Goal: Check status: Check status

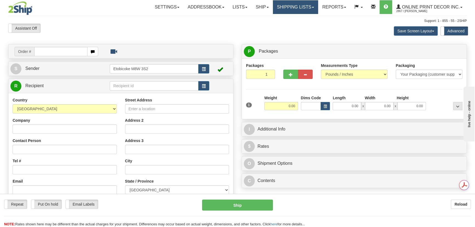
click at [299, 10] on link "Shipping lists" at bounding box center [295, 7] width 45 height 14
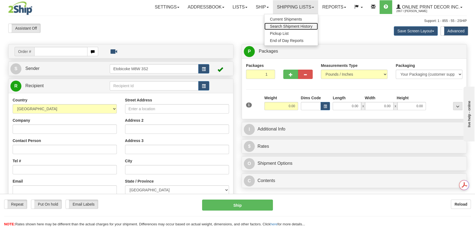
click at [291, 25] on span "Search Shipment History" at bounding box center [291, 26] width 43 height 4
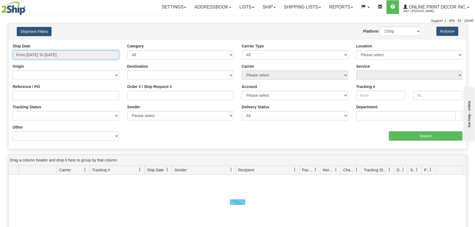
click at [27, 53] on input "From 09/30/2025 To 10/01/2025" at bounding box center [66, 54] width 106 height 9
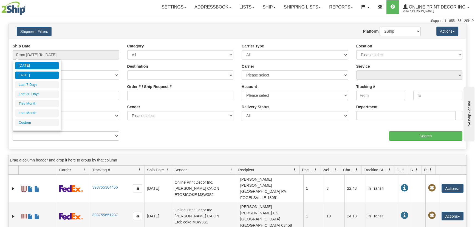
click at [26, 76] on li "[DATE]" at bounding box center [37, 75] width 44 height 7
type input "From 09/30/2025 To 09/30/2025"
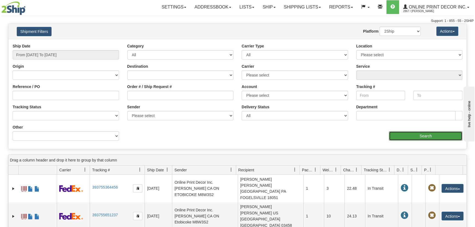
click at [400, 132] on input "Search" at bounding box center [425, 135] width 73 height 9
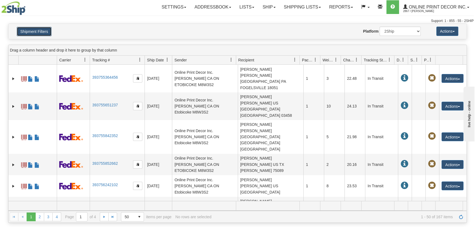
click at [45, 30] on button "Shipment Filters" at bounding box center [34, 31] width 35 height 9
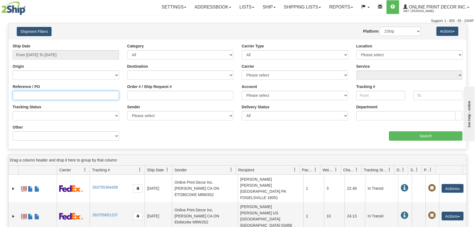
click at [84, 98] on input "Reference / PO" at bounding box center [66, 95] width 106 height 9
paste input "T9H 3Z4"
type input "T9H 3Z4"
click at [432, 131] on div "aaa Search" at bounding box center [351, 133] width 229 height 16
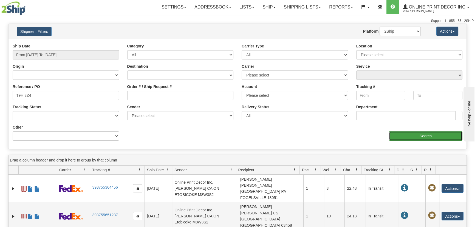
click at [432, 133] on input "Search" at bounding box center [425, 135] width 73 height 9
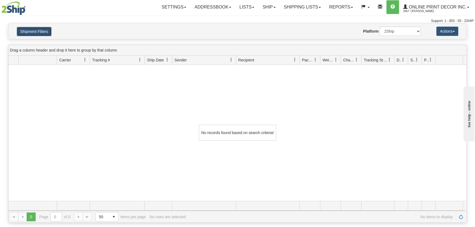
click at [35, 29] on button "Shipment Filters" at bounding box center [34, 31] width 35 height 9
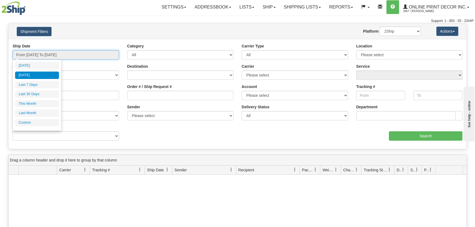
click at [53, 52] on input "From 09/30/2025 To 09/30/2025" at bounding box center [66, 54] width 106 height 9
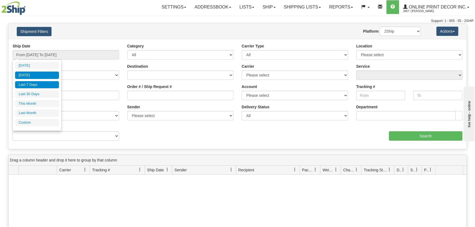
click at [37, 82] on li "Last 7 Days" at bounding box center [37, 84] width 44 height 7
type input "From [DATE] To [DATE]"
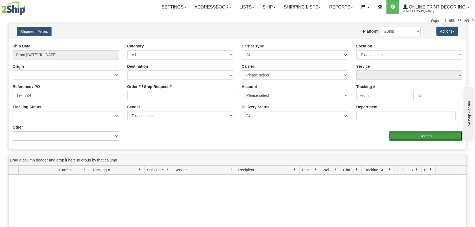
click at [403, 138] on input "Search" at bounding box center [425, 135] width 73 height 9
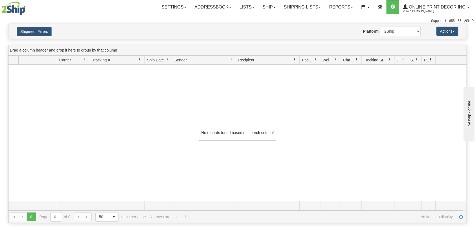
click at [53, 30] on h4 "Shipment Filters" at bounding box center [50, 32] width 75 height 10
click at [52, 30] on h4 "Shipment Filters" at bounding box center [50, 32] width 75 height 10
click at [49, 30] on button "Shipment Filters" at bounding box center [34, 31] width 35 height 9
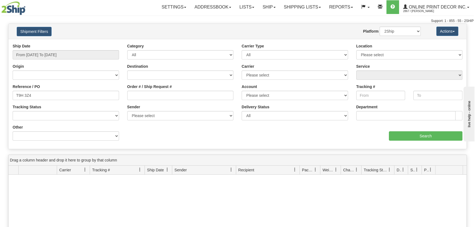
click at [47, 89] on div "Reference / PO T9H 3Z4" at bounding box center [66, 92] width 106 height 16
click at [64, 88] on div "Reference / PO T9H 3Z4" at bounding box center [66, 92] width 106 height 16
click at [54, 97] on input "T9H 3Z4" at bounding box center [66, 95] width 106 height 9
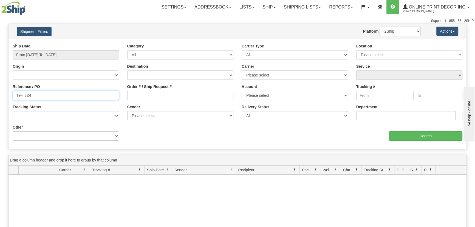
click at [54, 97] on input "T9H 3Z4" at bounding box center [66, 95] width 106 height 9
paste input "41314"
type input "413144"
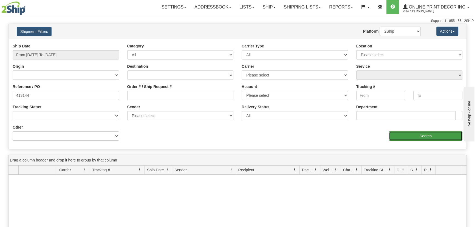
click at [437, 136] on input "Search" at bounding box center [425, 135] width 73 height 9
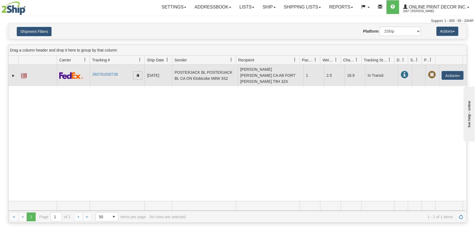
click at [137, 73] on span "button" at bounding box center [137, 74] width 3 height 3
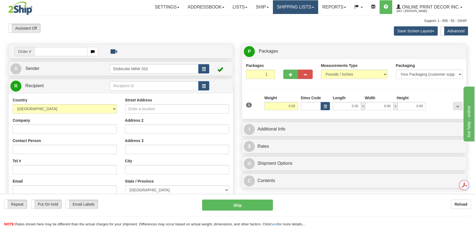
click at [298, 9] on link "Shipping lists" at bounding box center [295, 7] width 45 height 14
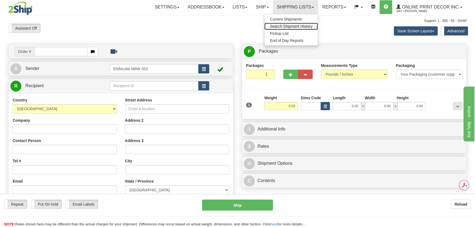
click at [301, 27] on span "Search Shipment History" at bounding box center [291, 26] width 43 height 4
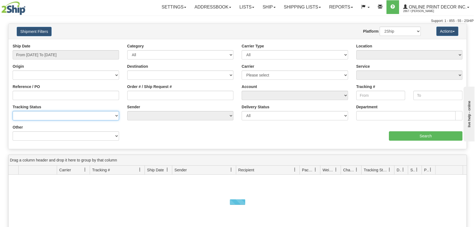
click at [72, 116] on select "No Tracking Info Delivered In Transit Out For Delivery Exception Partial Delive…" at bounding box center [66, 115] width 106 height 9
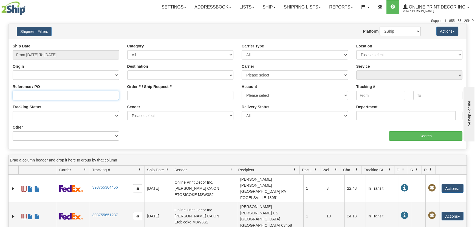
click at [32, 97] on input "Reference / PO" at bounding box center [66, 95] width 106 height 9
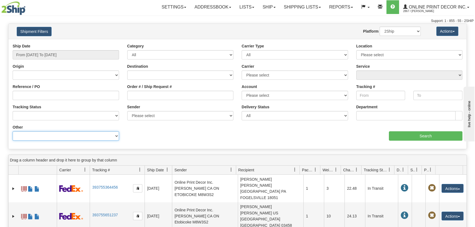
click at [41, 132] on select "Billing Account # Billing Type BOL # (LTL) Commodity Or Documents Consolidation…" at bounding box center [66, 135] width 106 height 9
select select "Recipient_ZIP"
click at [13, 131] on select "Billing Account # Billing Type BOL # (LTL) Commodity Or Documents Consolidation…" at bounding box center [66, 135] width 106 height 9
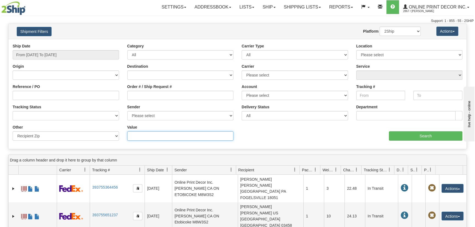
click at [148, 138] on input "Value" at bounding box center [180, 135] width 106 height 9
paste input "E7L4H9"
type input "E7L4H9"
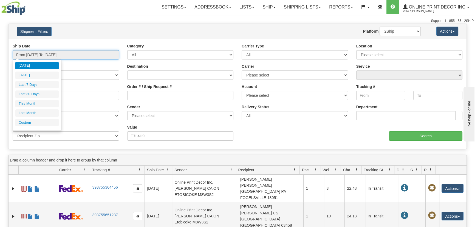
click at [59, 53] on input "From 09/30/2025 To 10/01/2025" at bounding box center [66, 54] width 106 height 9
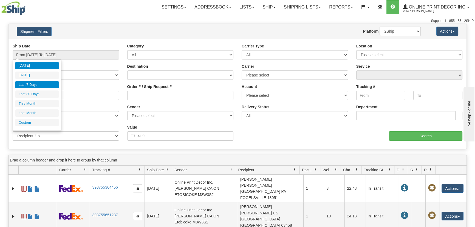
click at [47, 82] on li "Last 7 Days" at bounding box center [37, 84] width 44 height 7
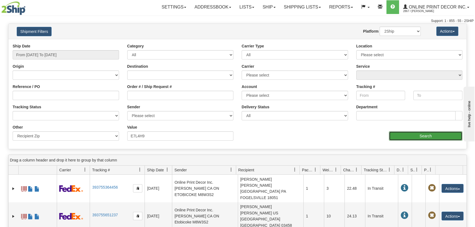
click at [425, 132] on input "Search" at bounding box center [425, 135] width 73 height 9
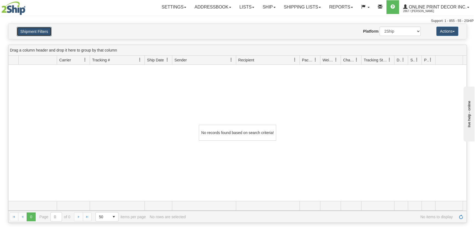
click at [47, 32] on button "Shipment Filters" at bounding box center [34, 31] width 35 height 9
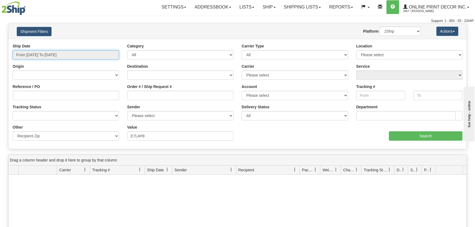
click at [48, 51] on input "From 09/25/2025 To 10/01/2025" at bounding box center [66, 54] width 106 height 9
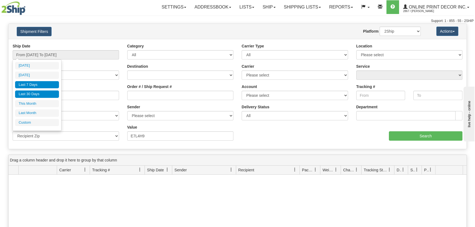
click at [36, 91] on li "Last 30 Days" at bounding box center [37, 94] width 44 height 7
type input "From 09/02/2025 To 10/01/2025"
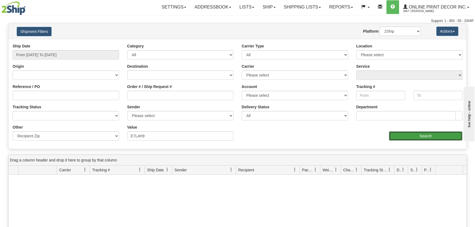
click at [421, 132] on input "Search" at bounding box center [425, 135] width 73 height 9
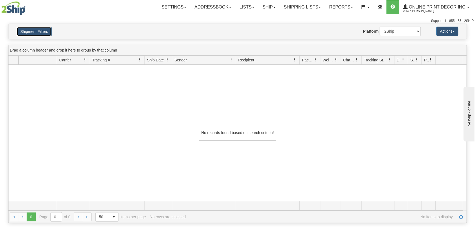
click at [45, 29] on button "Shipment Filters" at bounding box center [34, 31] width 35 height 9
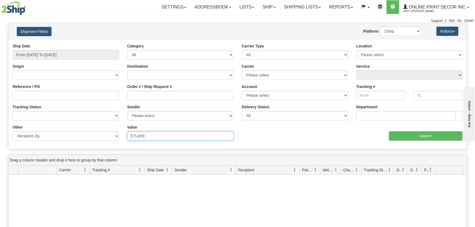
click at [137, 135] on input "E7L4H9" at bounding box center [180, 135] width 106 height 9
type input "E7L 4H9"
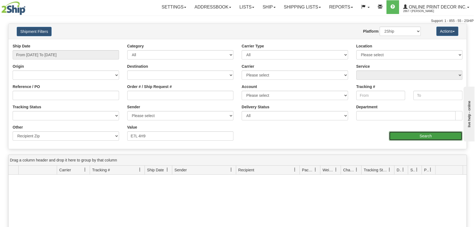
click at [409, 138] on input "Search" at bounding box center [425, 135] width 73 height 9
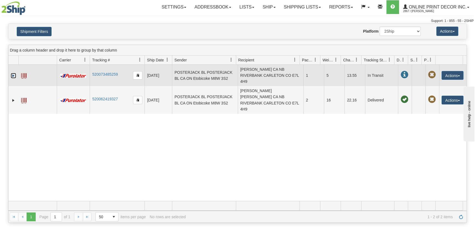
click at [12, 73] on link "Expand" at bounding box center [13, 75] width 5 height 5
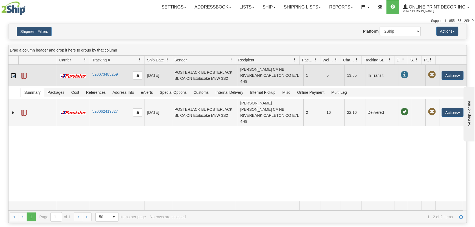
click at [23, 73] on span at bounding box center [23, 75] width 5 height 5
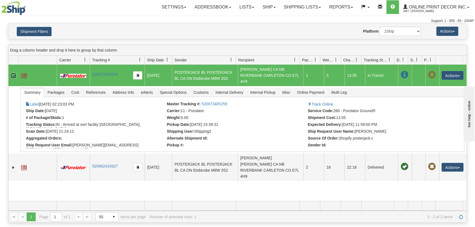
click at [25, 73] on span at bounding box center [23, 75] width 5 height 5
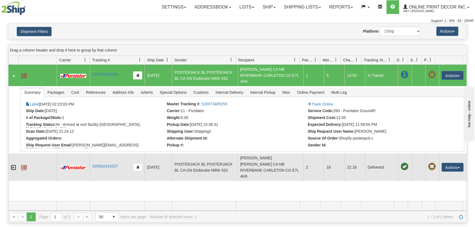
click at [12, 165] on link "Expand" at bounding box center [13, 167] width 5 height 5
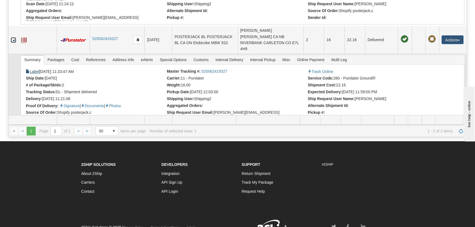
scroll to position [75, 0]
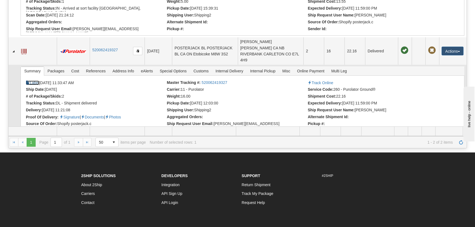
click at [33, 81] on link "Label" at bounding box center [32, 83] width 13 height 4
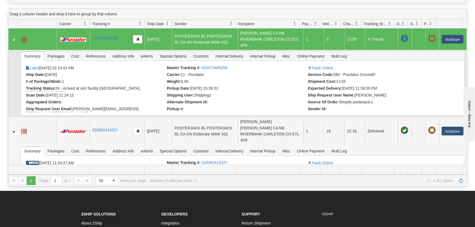
scroll to position [25, 0]
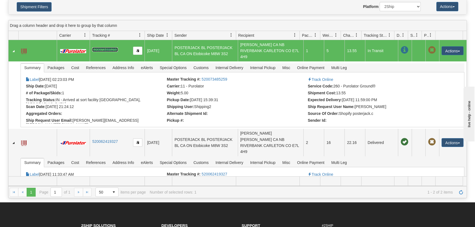
click at [109, 47] on link "520073485259" at bounding box center [105, 49] width 26 height 4
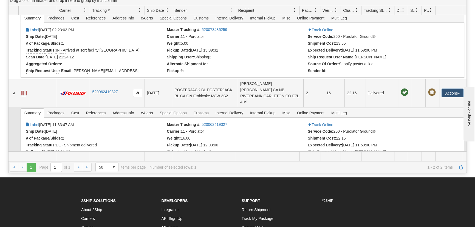
scroll to position [42, 0]
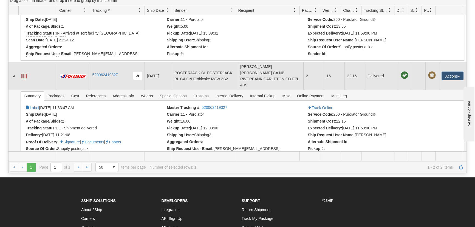
click at [25, 74] on span at bounding box center [23, 76] width 5 height 5
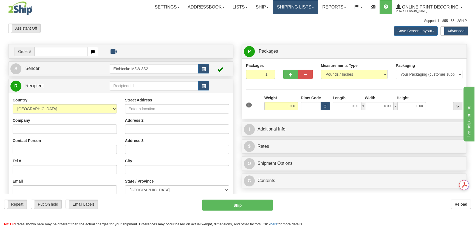
click at [313, 4] on link "Shipping lists" at bounding box center [295, 7] width 45 height 14
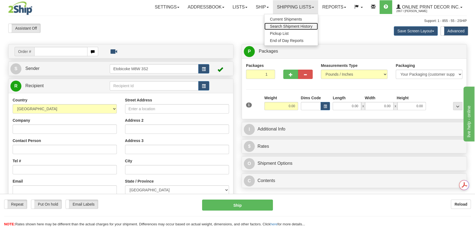
click at [297, 24] on span "Search Shipment History" at bounding box center [291, 26] width 43 height 4
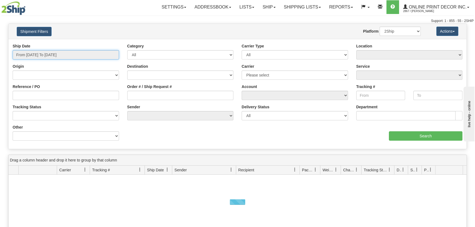
click at [63, 56] on input "From [DATE] To [DATE]" at bounding box center [66, 54] width 106 height 9
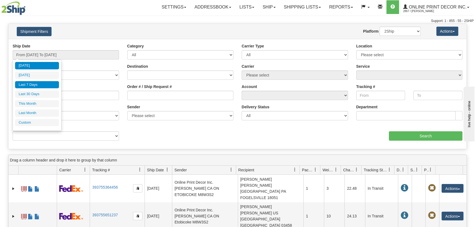
click at [39, 86] on li "Last 7 Days" at bounding box center [37, 84] width 44 height 7
type input "From 09/25/2025 To 10/01/2025"
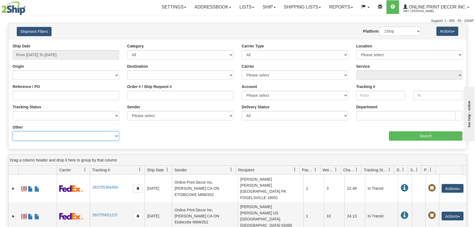
click at [88, 137] on select "Billing Account # Billing Type BOL # (LTL) Commodity Or Documents Consolidation…" at bounding box center [66, 135] width 106 height 9
select select "Recipient_ZIP"
click at [13, 131] on select "Billing Account # Billing Type BOL # (LTL) Commodity Or Documents Consolidation…" at bounding box center [66, 135] width 106 height 9
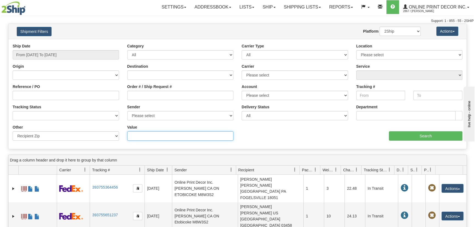
paste input "10987"
type input "10987"
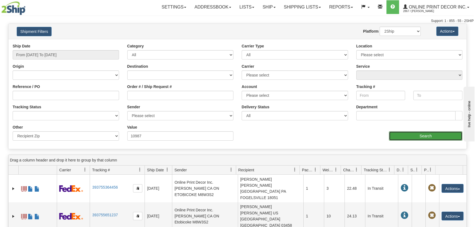
click at [413, 135] on input "Search" at bounding box center [425, 135] width 73 height 9
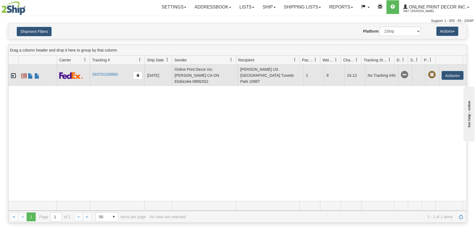
click at [13, 73] on link "Expand" at bounding box center [13, 75] width 5 height 5
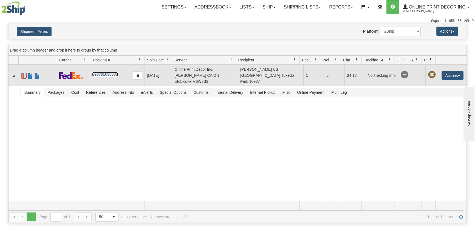
click at [110, 72] on link "393761038880" at bounding box center [105, 74] width 26 height 4
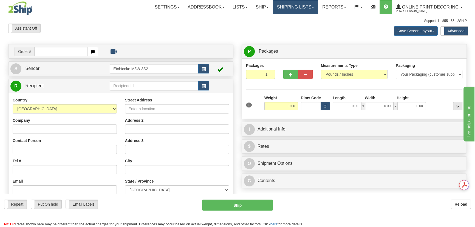
click at [286, 10] on link "Shipping lists" at bounding box center [295, 7] width 45 height 14
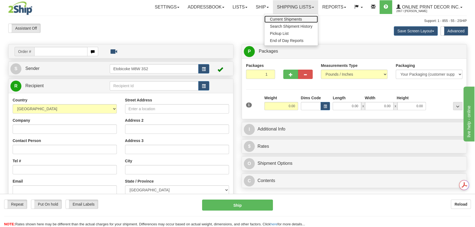
click at [292, 21] on span "Current Shipments" at bounding box center [286, 19] width 32 height 4
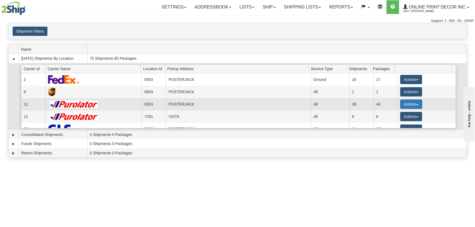
click at [415, 101] on button "Actions" at bounding box center [411, 104] width 22 height 9
click at [400, 114] on link "Details" at bounding box center [400, 114] width 44 height 7
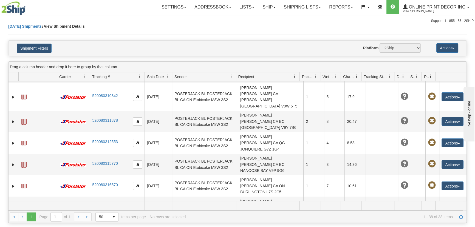
scroll to position [100, 0]
